Goal: Task Accomplishment & Management: Manage account settings

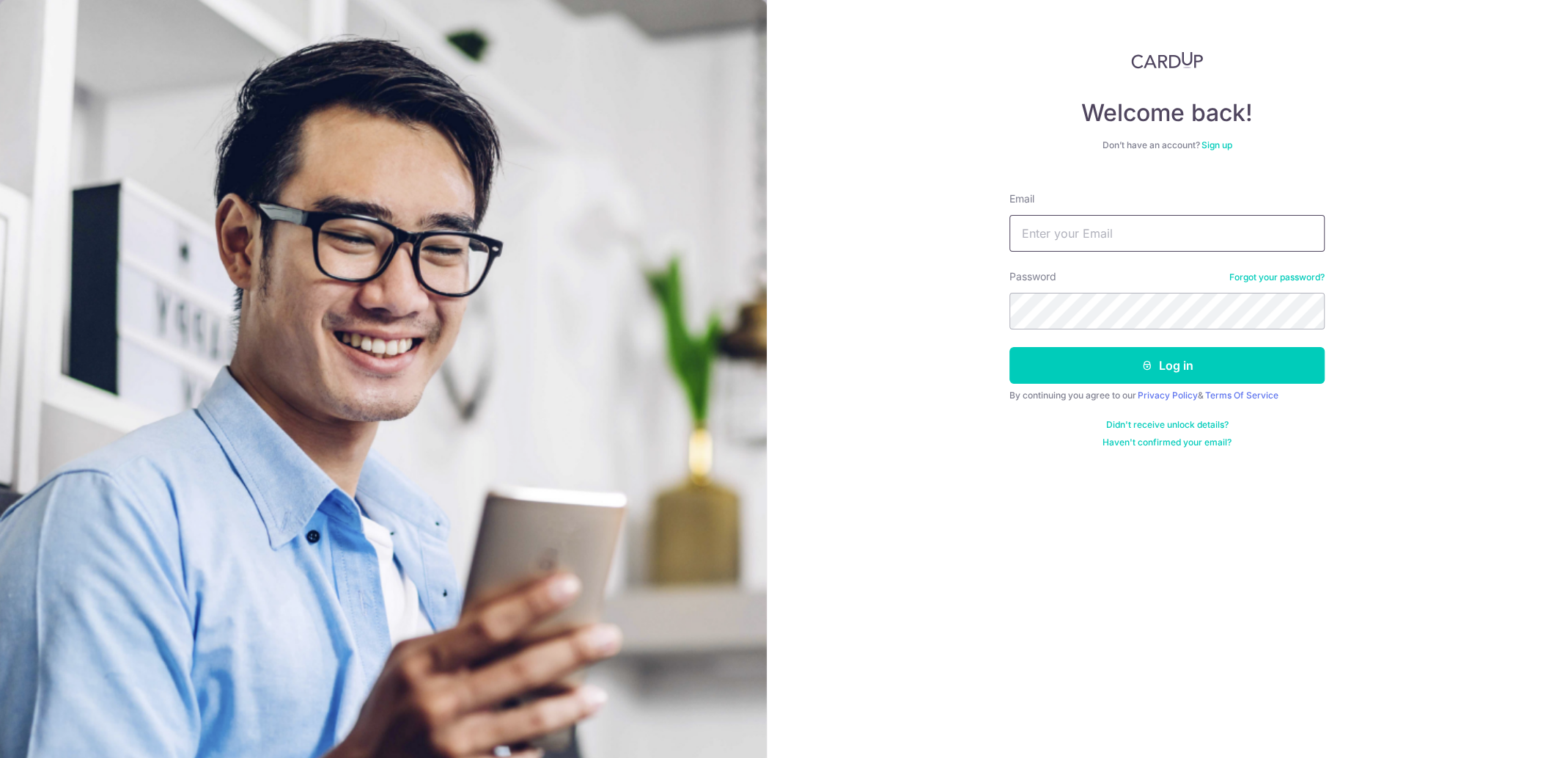
click at [1067, 226] on input "Email" at bounding box center [1167, 233] width 315 height 37
click at [1067, 226] on input "Email" at bounding box center [1167, 233] width 315 height 37
type input "[PERSON_NAME][EMAIL_ADDRESS][PERSON_NAME][DOMAIN_NAME]"
click at [1010, 347] on button "Log in" at bounding box center [1167, 365] width 315 height 37
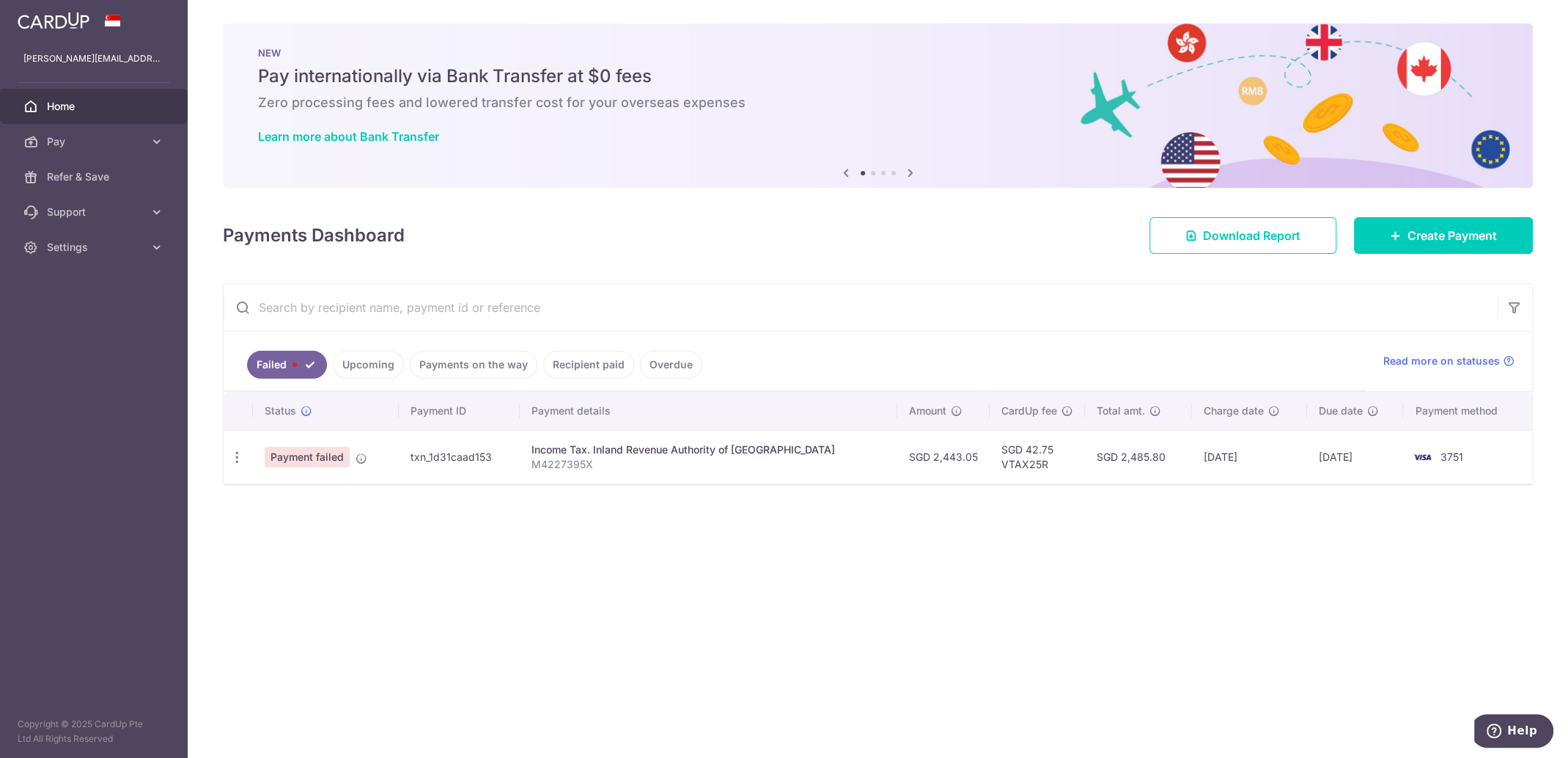
drag, startPoint x: 243, startPoint y: 441, endPoint x: 240, endPoint y: 450, distance: 9.5
click at [242, 441] on td "Update payment" at bounding box center [238, 457] width 29 height 54
click at [240, 452] on icon "button" at bounding box center [237, 457] width 16 height 16
click at [288, 496] on span "Update payment" at bounding box center [316, 497] width 100 height 18
radio input "true"
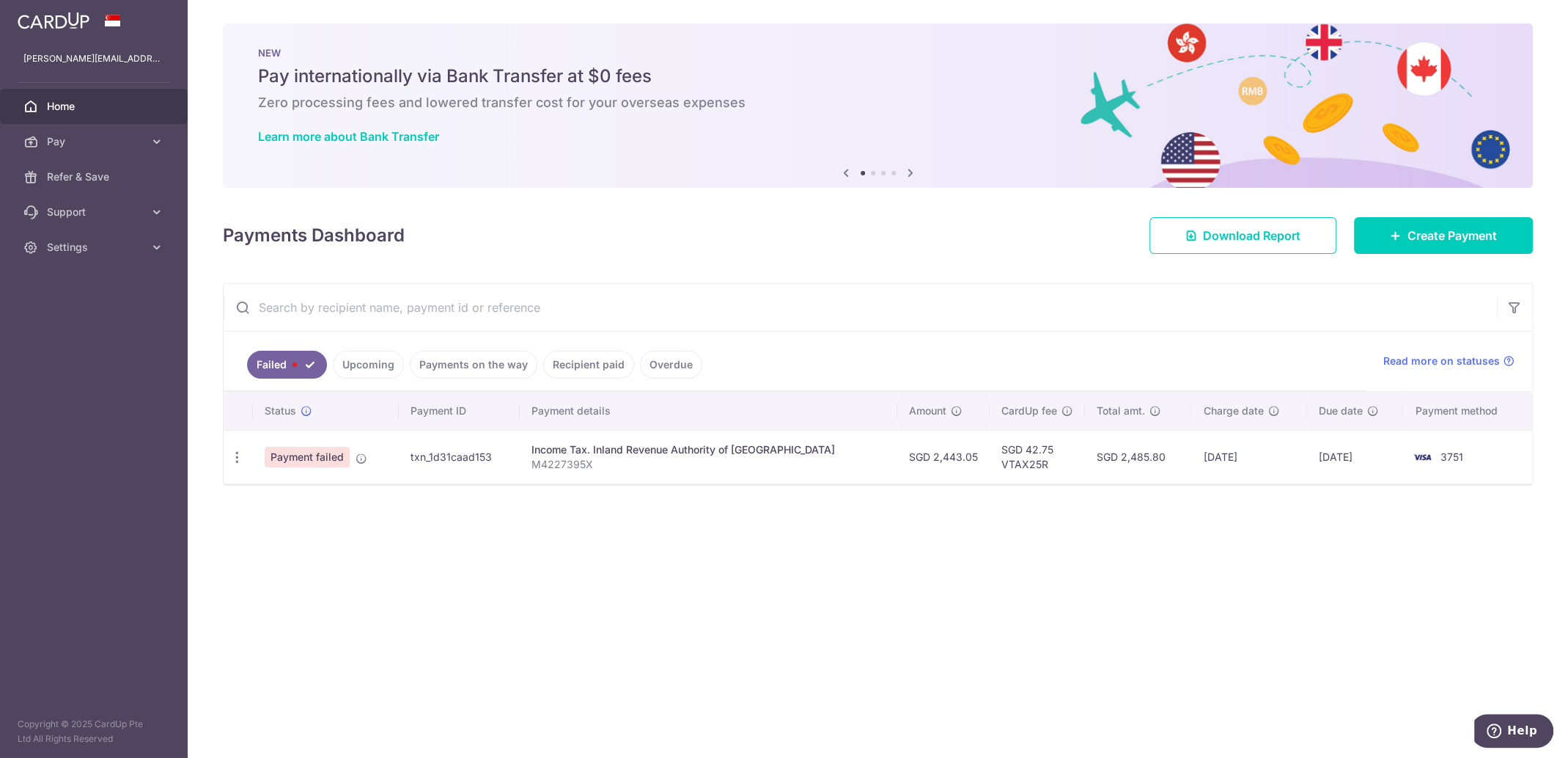
type input "2,443.05"
type input "M4227395X"
type input "VTAX25R"
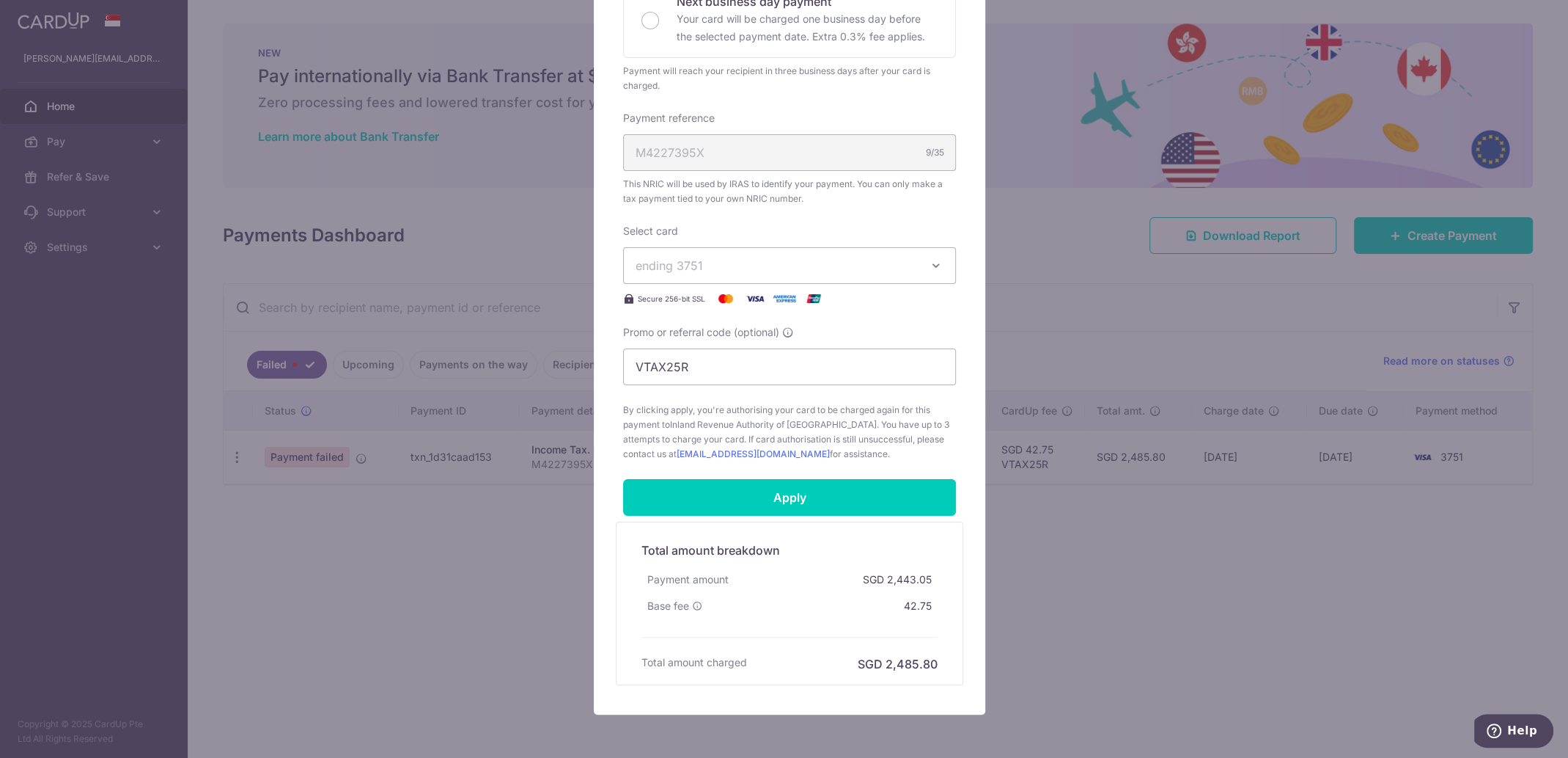
scroll to position [428, 0]
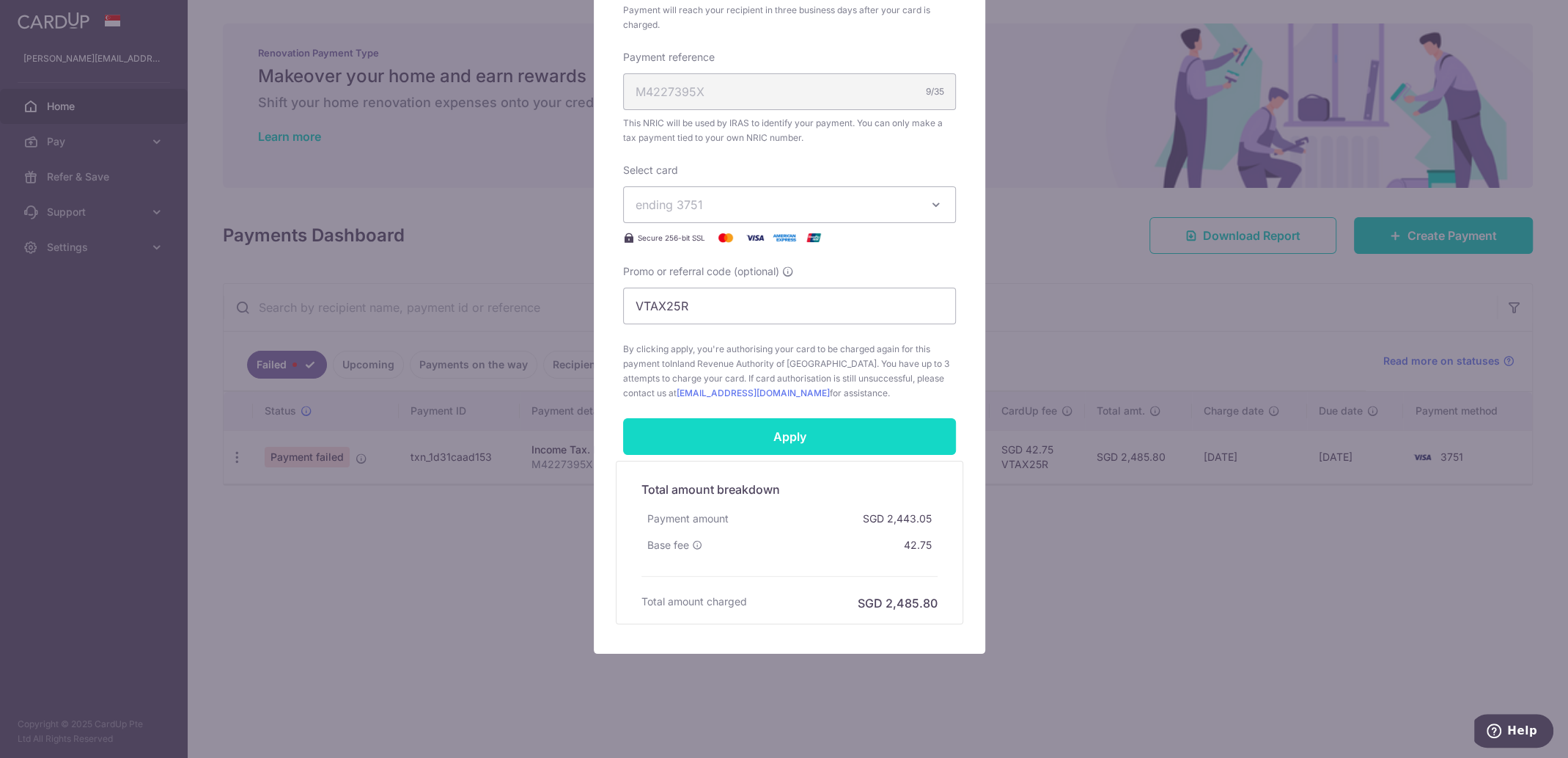
click at [755, 435] on input "Apply" at bounding box center [790, 436] width 333 height 37
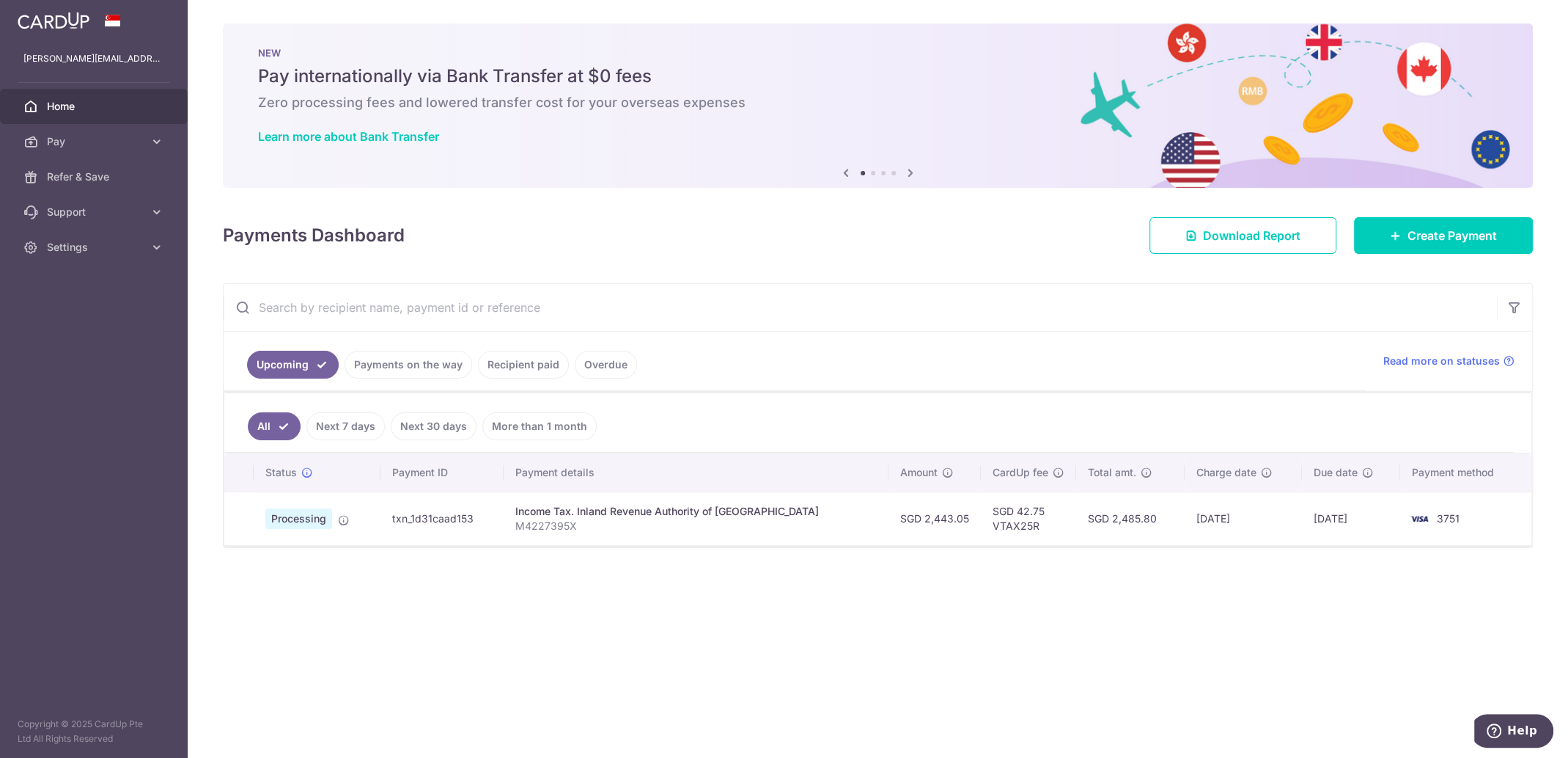
click at [881, 271] on div "× Pause Schedule Pause all future payments in this series Pause just this one p…" at bounding box center [878, 379] width 1381 height 758
click at [400, 359] on link "Payments on the way" at bounding box center [408, 364] width 128 height 28
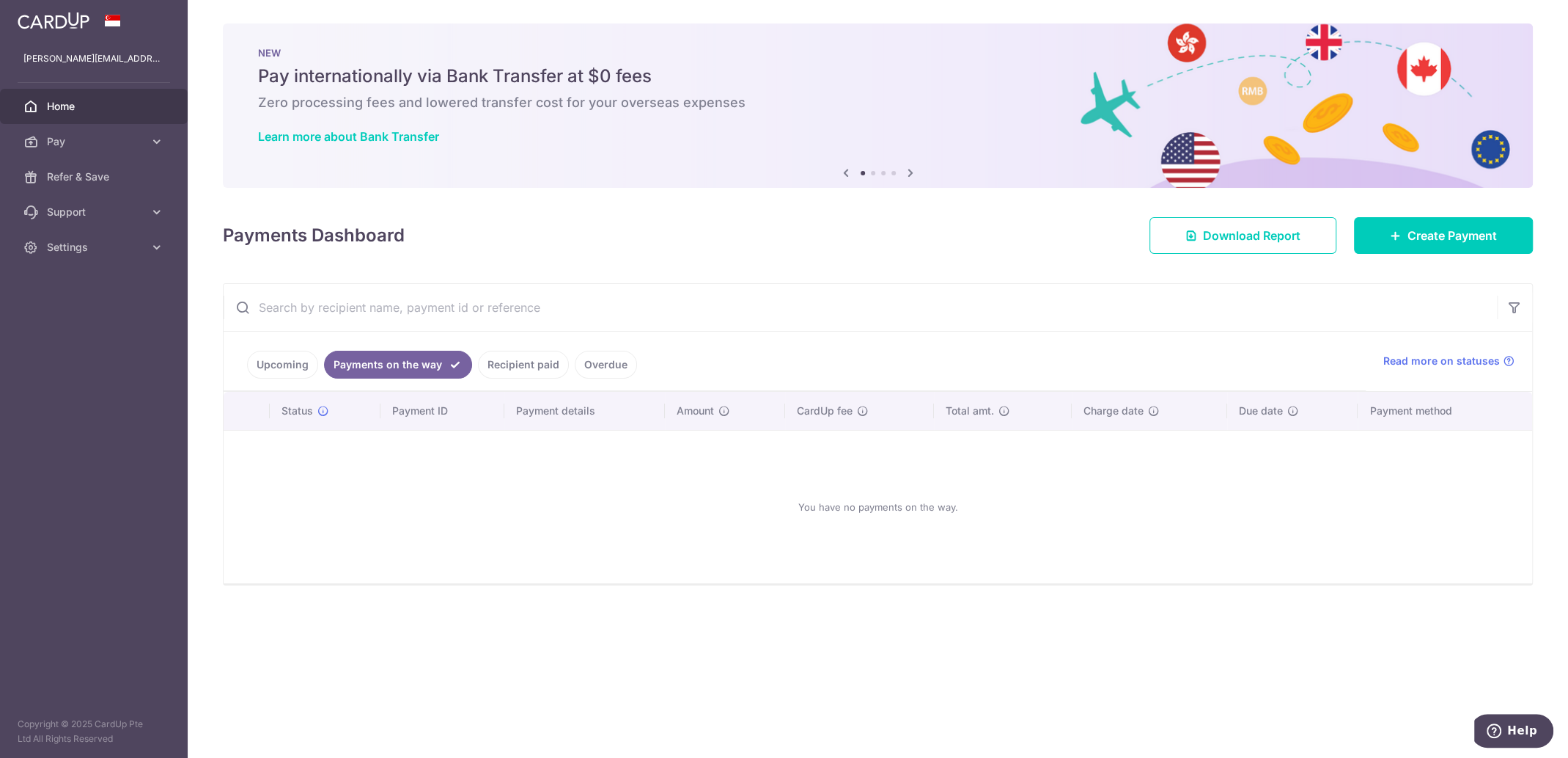
click at [522, 357] on link "Recipient paid" at bounding box center [523, 364] width 91 height 28
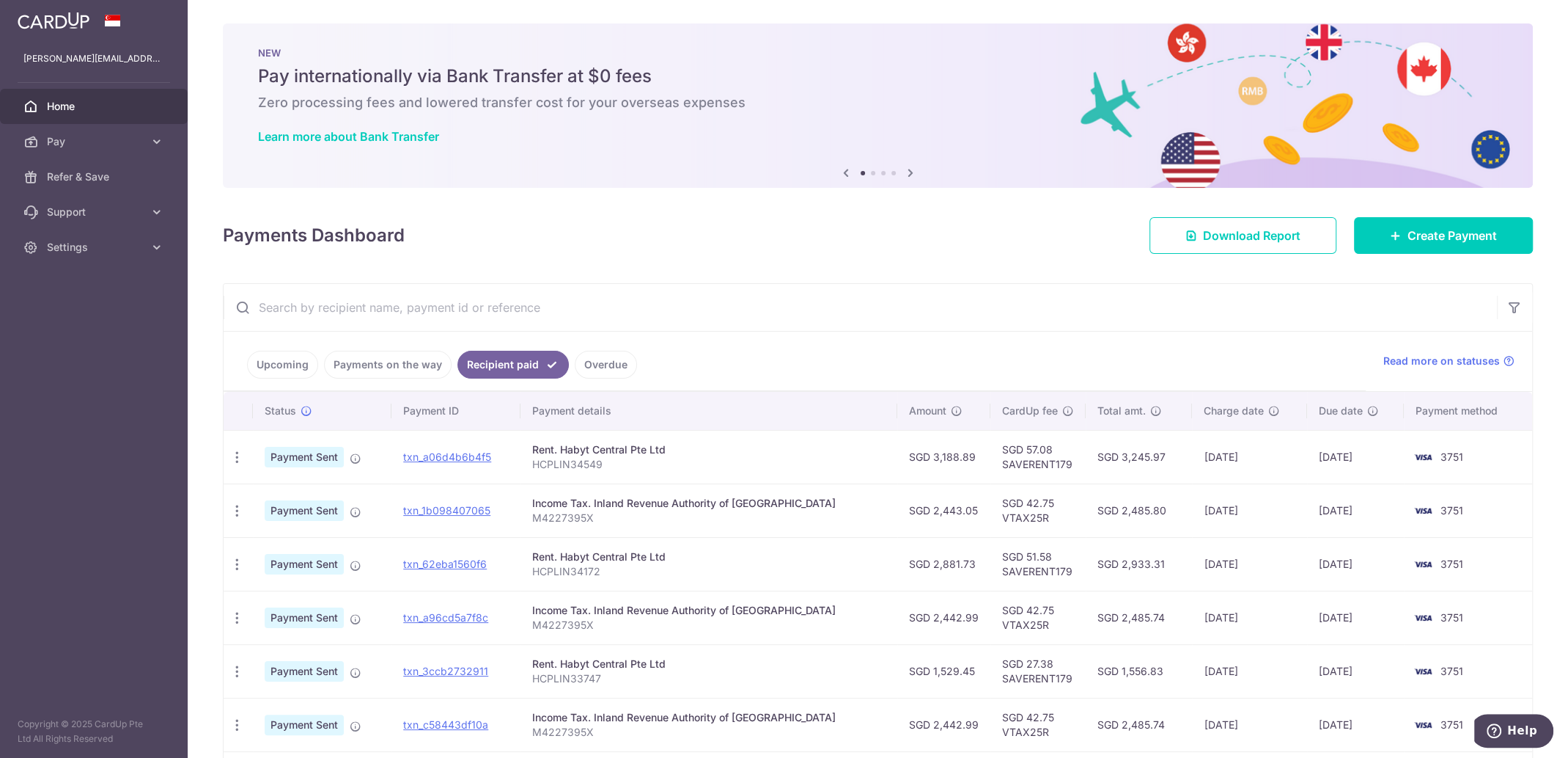
click at [905, 312] on input "text" at bounding box center [860, 307] width 1273 height 47
